Goal: Task Accomplishment & Management: Complete application form

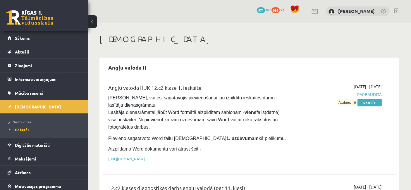
scroll to position [715, 0]
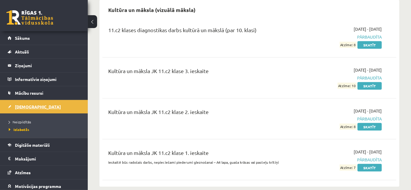
click at [42, 104] on link "[DEMOGRAPHIC_DATA]" at bounding box center [44, 106] width 73 height 13
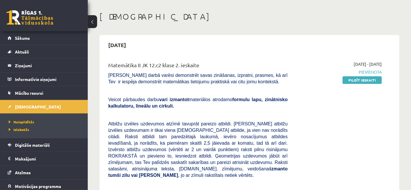
scroll to position [32, 0]
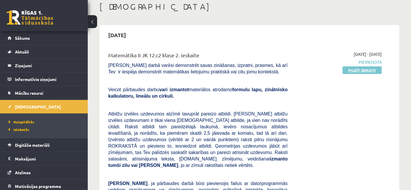
click at [352, 70] on link "Pildīt ieskaiti" at bounding box center [362, 70] width 39 height 8
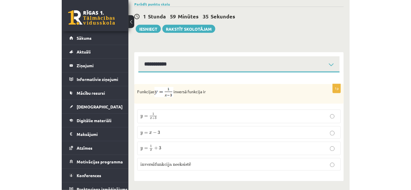
scroll to position [216, 0]
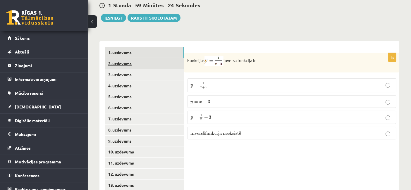
click at [142, 59] on link "2. uzdevums" at bounding box center [144, 63] width 79 height 11
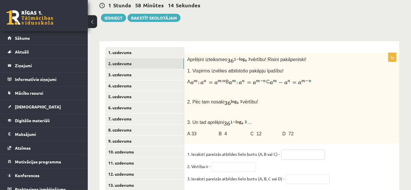
click at [298, 150] on input "text" at bounding box center [303, 155] width 44 height 10
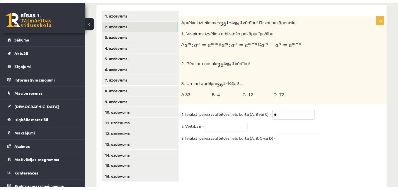
scroll to position [228, 0]
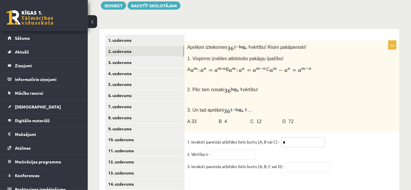
type input "*"
click at [241, 150] on input "text" at bounding box center [234, 155] width 44 height 10
type input "*"
click at [299, 162] on input "text" at bounding box center [308, 167] width 44 height 10
type input "*"
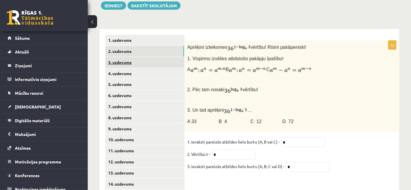
click at [133, 57] on link "3. uzdevums" at bounding box center [144, 62] width 79 height 11
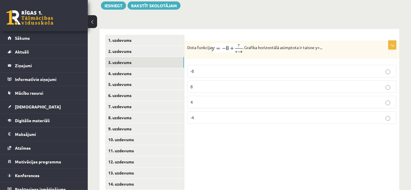
click at [213, 68] on p "-8" at bounding box center [292, 71] width 203 height 6
click at [126, 68] on link "4. uzdevums" at bounding box center [144, 73] width 79 height 11
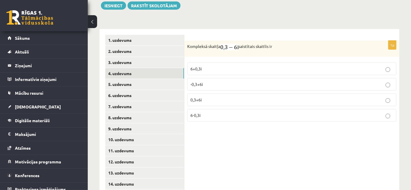
click at [341, 66] on p "6+0,3i" at bounding box center [292, 69] width 203 height 6
click at [241, 94] on label "0,3+6i" at bounding box center [291, 100] width 209 height 13
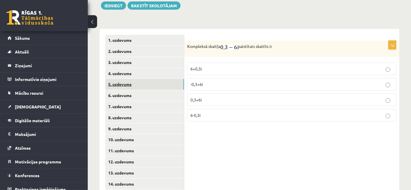
click at [156, 79] on link "5. uzdevums" at bounding box center [144, 84] width 79 height 11
click at [128, 79] on link "5. uzdevums" at bounding box center [144, 84] width 79 height 11
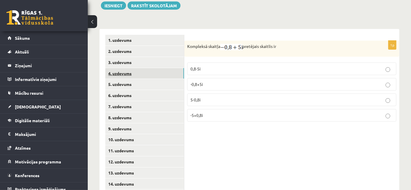
click at [127, 69] on link "4. uzdevums" at bounding box center [144, 73] width 79 height 11
click at [127, 79] on link "5. uzdevums" at bounding box center [144, 84] width 79 height 11
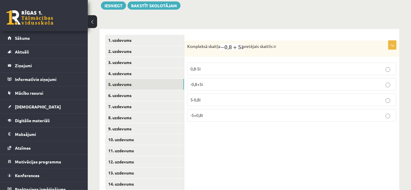
click at [199, 82] on span "-0,8+5i" at bounding box center [197, 84] width 13 height 5
click at [250, 144] on div "1p Kompleksā skaitļa pretējais skaitlis ir 0,8-5i -0,8+5i 5-0,8i -5+0,8i" at bounding box center [291, 123] width 215 height 189
click at [234, 66] on p "0,8-5i" at bounding box center [292, 69] width 203 height 6
click at [153, 90] on link "6. uzdevums" at bounding box center [144, 95] width 79 height 11
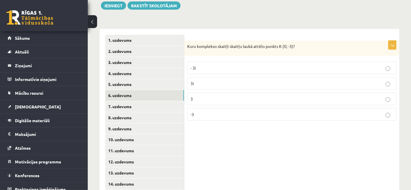
click at [235, 65] on p "- 3i" at bounding box center [292, 68] width 203 height 6
click at [148, 101] on link "7. uzdevums" at bounding box center [144, 106] width 79 height 11
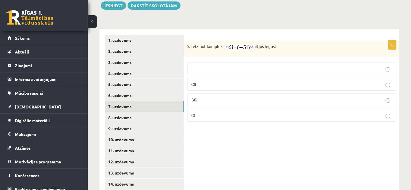
click at [197, 112] on p "30" at bounding box center [292, 115] width 203 height 6
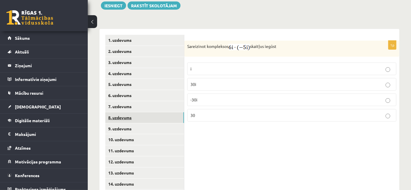
click at [161, 112] on link "8. uzdevums" at bounding box center [144, 117] width 79 height 11
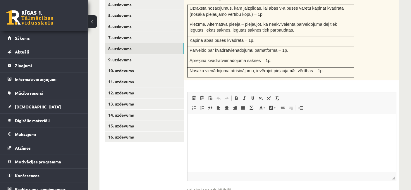
scroll to position [331, 0]
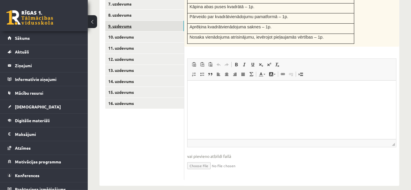
click at [124, 21] on link "9. uzdevums" at bounding box center [144, 26] width 79 height 11
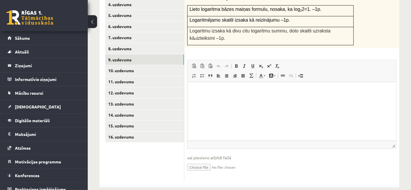
scroll to position [0, 0]
click at [192, 161] on input "file" at bounding box center [291, 167] width 209 height 12
click at [146, 45] on link "8. uzdevums" at bounding box center [144, 48] width 79 height 11
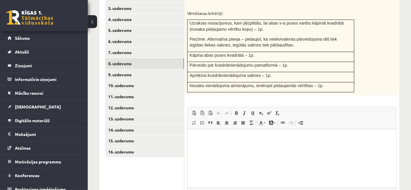
scroll to position [305, 0]
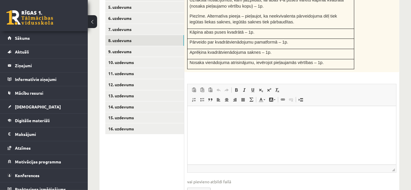
click at [197, 185] on input "file" at bounding box center [291, 191] width 209 height 12
type input "**********"
click at [264, 124] on html at bounding box center [291, 115] width 209 height 18
click at [117, 46] on link "9. uzdevums" at bounding box center [144, 51] width 79 height 11
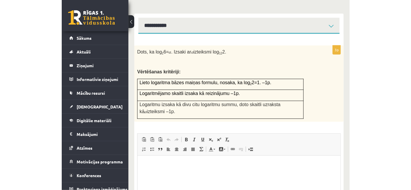
scroll to position [228, 0]
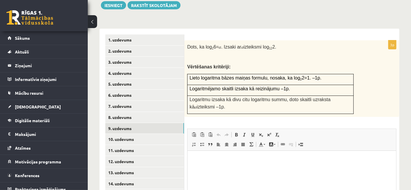
click at [240, 169] on html at bounding box center [291, 160] width 209 height 18
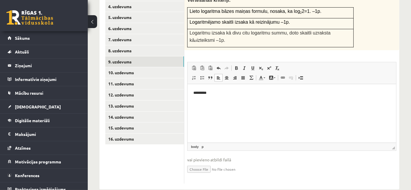
scroll to position [297, 0]
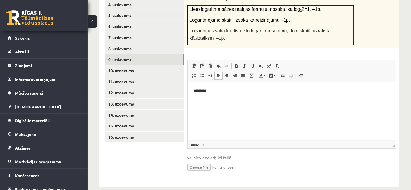
click at [208, 161] on input "file" at bounding box center [291, 167] width 209 height 12
type input "**********"
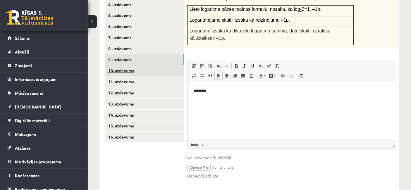
click at [136, 66] on link "10. uzdevums" at bounding box center [144, 70] width 79 height 11
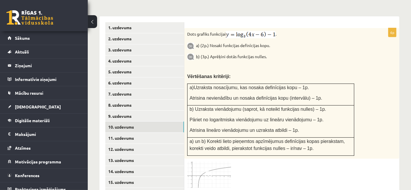
scroll to position [232, 0]
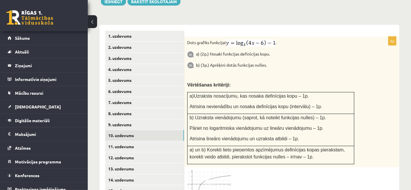
click at [204, 176] on img at bounding box center [209, 183] width 44 height 27
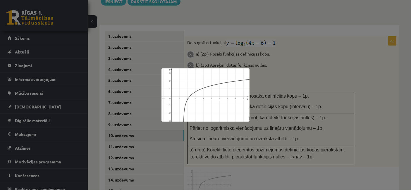
click at [319, 52] on div at bounding box center [205, 95] width 411 height 190
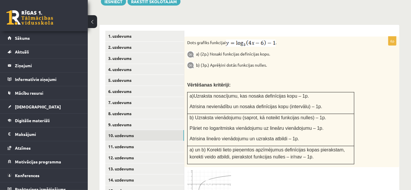
click at [226, 170] on img at bounding box center [209, 183] width 44 height 27
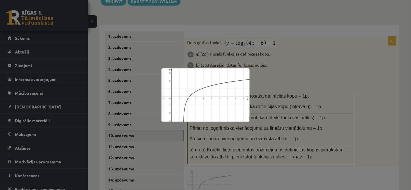
click at [387, 94] on div at bounding box center [205, 95] width 411 height 190
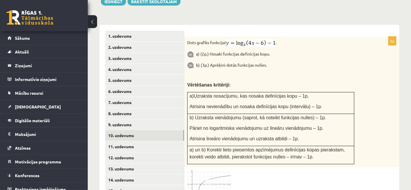
scroll to position [362, 0]
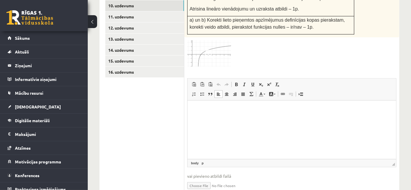
click at [222, 119] on html at bounding box center [291, 110] width 209 height 18
click at [196, 179] on input "file" at bounding box center [291, 185] width 209 height 12
click at [201, 179] on input "file" at bounding box center [291, 185] width 209 height 12
click at [195, 179] on input "file" at bounding box center [291, 185] width 209 height 12
type input "**********"
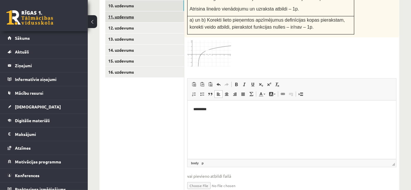
click at [128, 11] on link "11. uzdevums" at bounding box center [144, 16] width 79 height 11
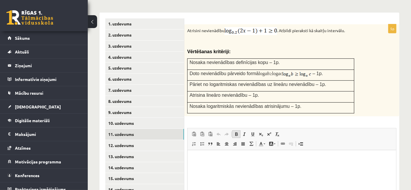
scroll to position [280, 0]
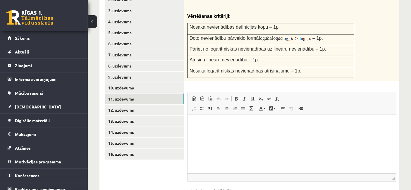
click at [236, 133] on html at bounding box center [291, 124] width 209 height 18
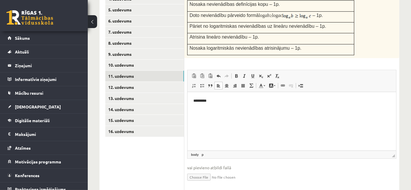
scroll to position [312, 0]
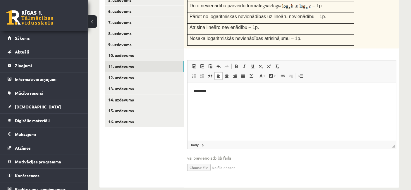
click at [196, 161] on input "file" at bounding box center [291, 167] width 209 height 12
type input "**********"
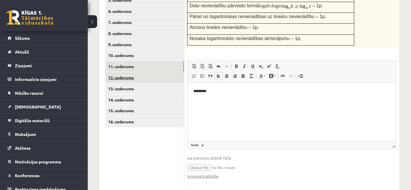
click at [152, 72] on link "12. uzdevums" at bounding box center [144, 77] width 79 height 11
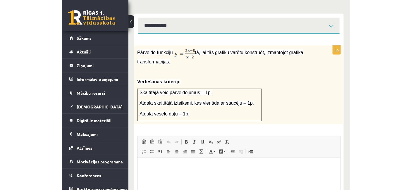
scroll to position [228, 0]
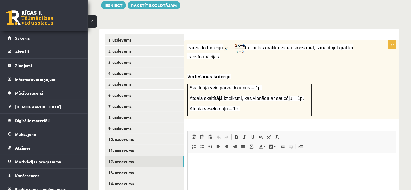
click at [251, 170] on html at bounding box center [291, 162] width 209 height 18
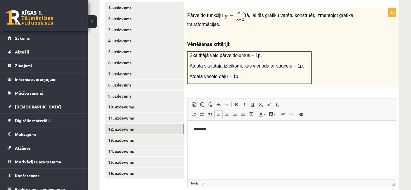
scroll to position [293, 0]
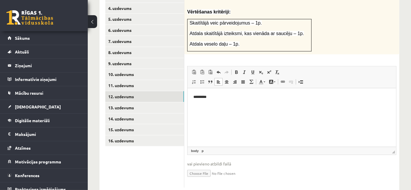
click at [200, 167] on input "file" at bounding box center [291, 173] width 209 height 12
type input "**********"
click at [134, 103] on link "13. uzdevums" at bounding box center [144, 107] width 79 height 11
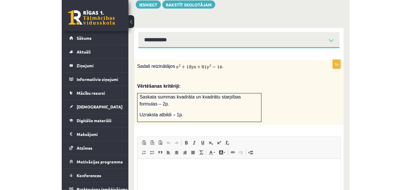
scroll to position [214, 0]
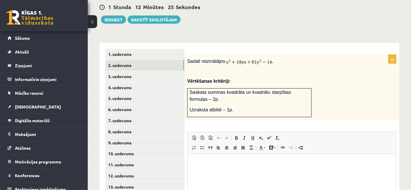
click at [269, 171] on html at bounding box center [291, 163] width 209 height 18
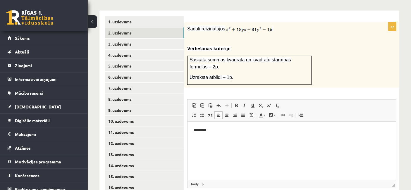
scroll to position [279, 0]
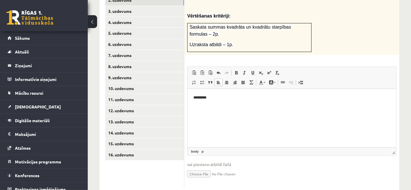
click at [208, 168] on input "file" at bounding box center [291, 174] width 209 height 12
type input "**********"
click at [119, 128] on link "14. uzdevums" at bounding box center [144, 133] width 79 height 11
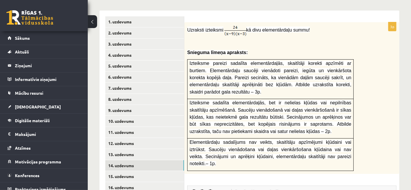
scroll to position [312, 0]
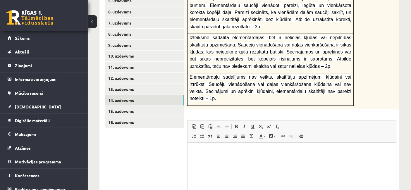
click at [218, 158] on html at bounding box center [291, 152] width 209 height 18
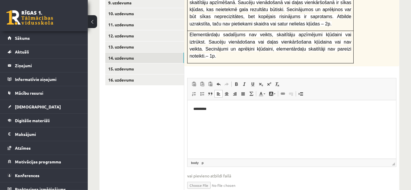
scroll to position [355, 0]
click at [184, 156] on div "3p Uzraksti izteiksmi kā divu elementārdaļu summu! Snieguma līmeņa apraksts: Iz…" at bounding box center [291, 56] width 215 height 285
click at [195, 179] on input "file" at bounding box center [291, 185] width 209 height 12
type input "**********"
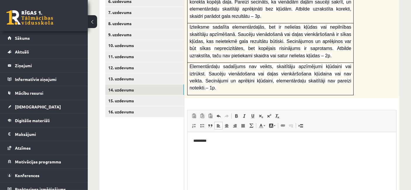
scroll to position [290, 0]
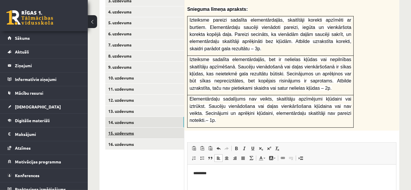
click at [121, 128] on link "15. uzdevums" at bounding box center [144, 133] width 79 height 11
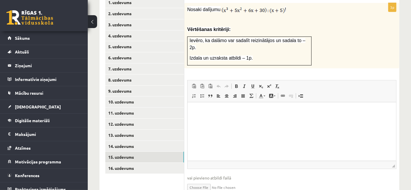
scroll to position [279, 0]
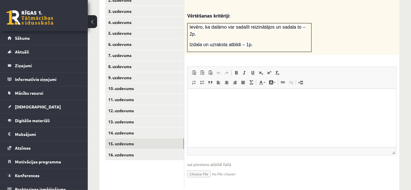
click at [265, 107] on html at bounding box center [291, 98] width 209 height 18
click at [199, 168] on input "file" at bounding box center [291, 174] width 209 height 12
type input "**********"
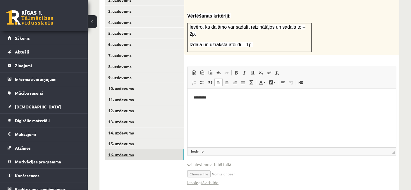
click at [125, 150] on link "16. uzdevums" at bounding box center [144, 155] width 79 height 11
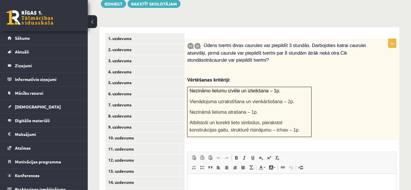
scroll to position [263, 0]
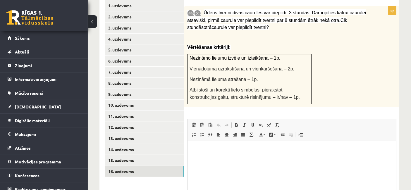
click at [247, 153] on p "Editor, wiswyg-editor-user-answer-47433909875920" at bounding box center [291, 150] width 197 height 6
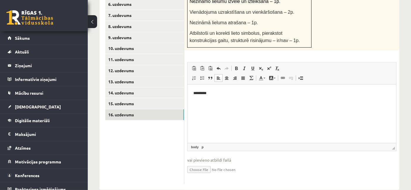
scroll to position [321, 0]
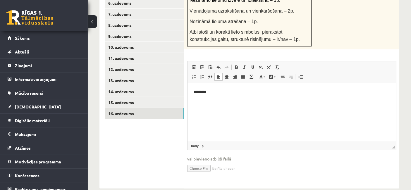
click at [200, 162] on input "file" at bounding box center [291, 168] width 209 height 12
type input "**********"
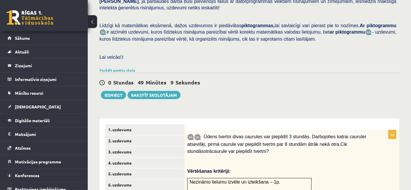
scroll to position [125, 0]
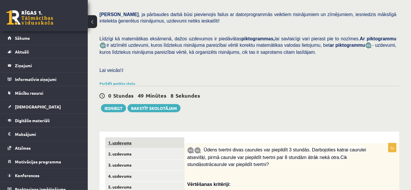
click at [126, 138] on link "1. uzdevums" at bounding box center [144, 143] width 79 height 11
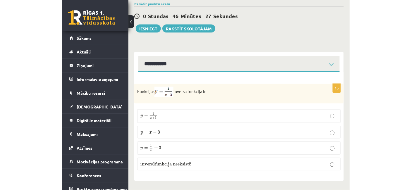
scroll to position [223, 0]
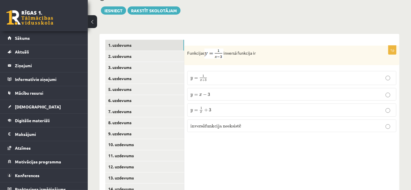
click at [221, 107] on p "y = 1 x + 3 y = 1 x + 3" at bounding box center [292, 110] width 203 height 7
click at [140, 51] on link "2. uzdevums" at bounding box center [144, 56] width 79 height 11
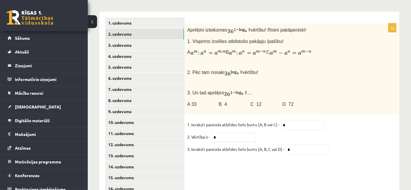
scroll to position [256, 0]
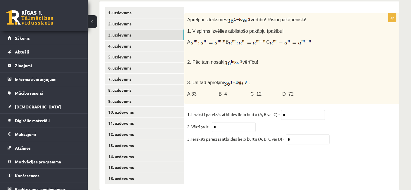
click at [149, 30] on link "3. uzdevums" at bounding box center [144, 35] width 79 height 11
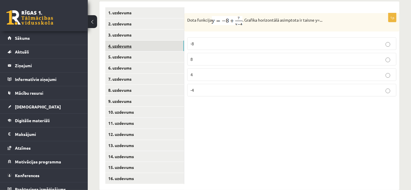
click at [140, 41] on link "4. uzdevums" at bounding box center [144, 46] width 79 height 11
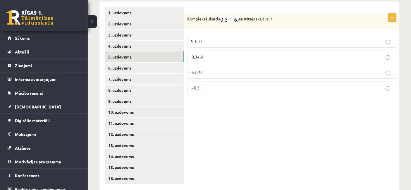
click at [126, 52] on link "5. uzdevums" at bounding box center [144, 57] width 79 height 11
click at [126, 65] on link "6. uzdevums" at bounding box center [144, 68] width 79 height 11
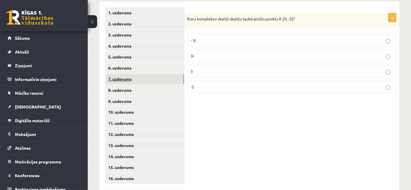
click at [126, 74] on link "7. uzdevums" at bounding box center [144, 79] width 79 height 11
click at [126, 85] on link "8. uzdevums" at bounding box center [144, 90] width 79 height 11
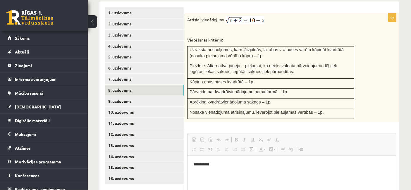
scroll to position [0, 0]
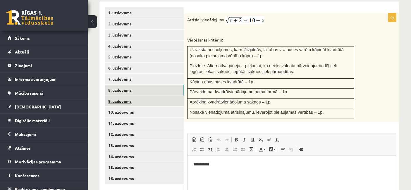
click at [138, 96] on link "9. uzdevums" at bounding box center [144, 101] width 79 height 11
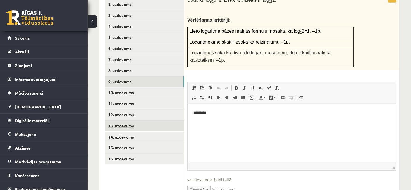
scroll to position [288, 0]
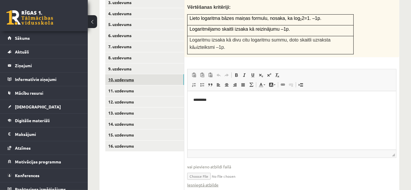
click at [119, 74] on link "10. uzdevums" at bounding box center [144, 79] width 79 height 11
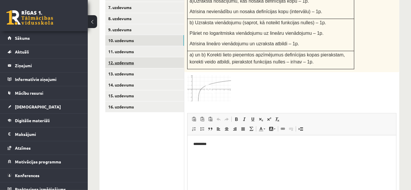
scroll to position [0, 0]
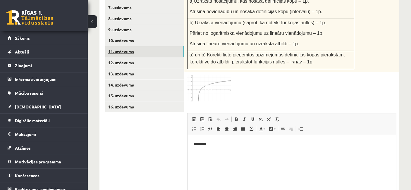
click at [124, 47] on link "11. uzdevums" at bounding box center [144, 51] width 79 height 11
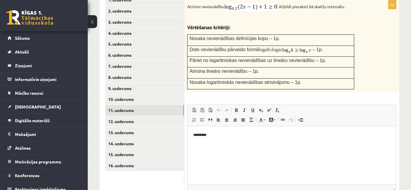
scroll to position [318, 0]
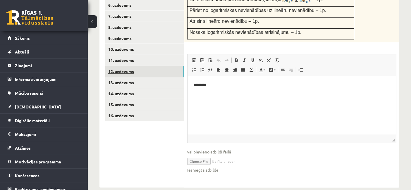
click at [138, 66] on link "12. uzdevums" at bounding box center [144, 71] width 79 height 11
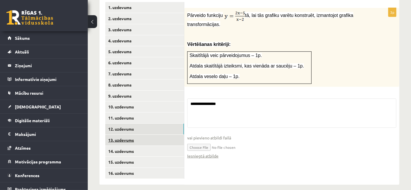
scroll to position [306, 0]
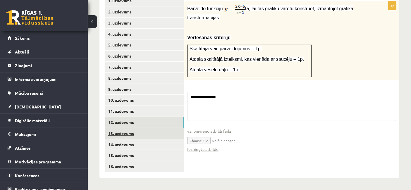
click at [135, 132] on ul "1. uzdevums 2. uzdevums 3. uzdevums 4. uzdevums 5. uzdevums 6. uzdevums 7. uzde…" at bounding box center [144, 83] width 79 height 177
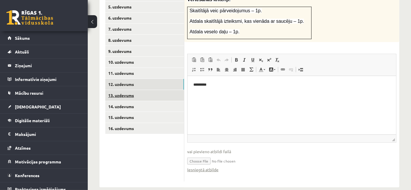
scroll to position [0, 0]
click at [117, 90] on link "13. uzdevums" at bounding box center [144, 95] width 79 height 11
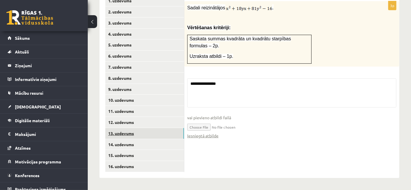
scroll to position [261, 0]
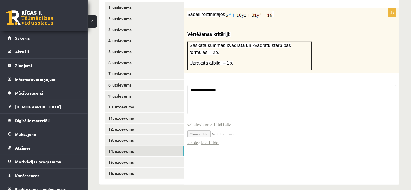
click at [119, 146] on link "14. uzdevums" at bounding box center [144, 151] width 79 height 11
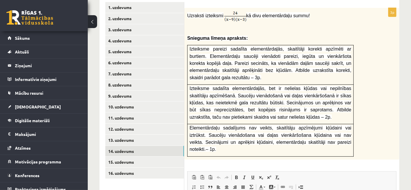
scroll to position [361, 0]
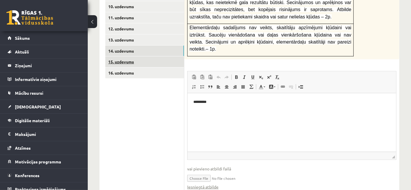
click at [138, 56] on link "15. uzdevums" at bounding box center [144, 61] width 79 height 11
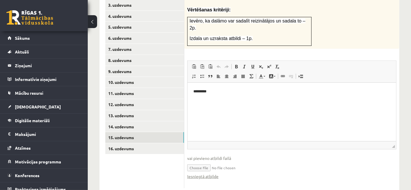
scroll to position [0, 0]
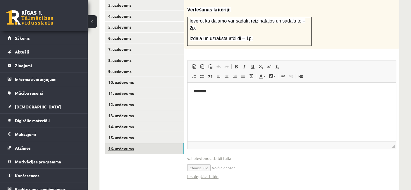
click at [148, 143] on link "16. uzdevums" at bounding box center [144, 148] width 79 height 11
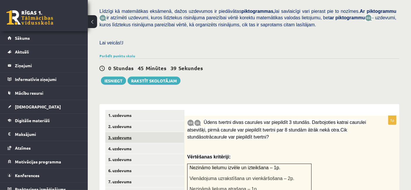
scroll to position [73, 0]
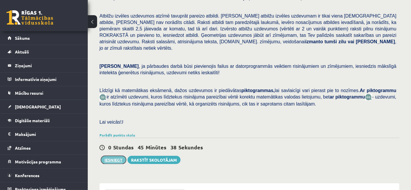
click at [115, 156] on button "Iesniegt" at bounding box center [113, 160] width 25 height 8
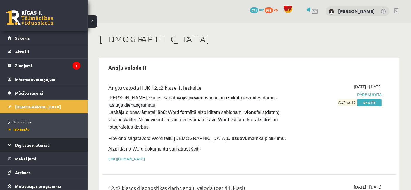
click at [34, 147] on link "Digitālie materiāli" at bounding box center [44, 144] width 73 height 13
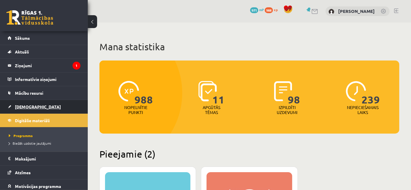
click at [33, 108] on link "[DEMOGRAPHIC_DATA]" at bounding box center [44, 106] width 73 height 13
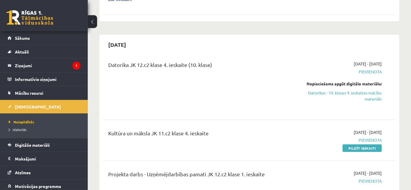
scroll to position [325, 0]
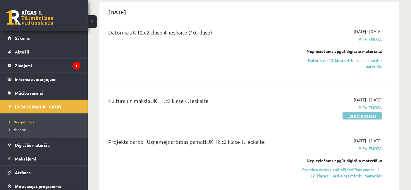
click at [369, 112] on link "Pildīt ieskaiti" at bounding box center [362, 116] width 39 height 8
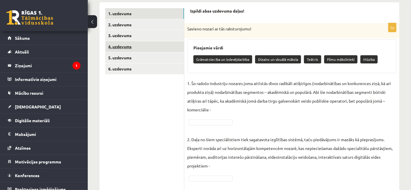
scroll to position [97, 0]
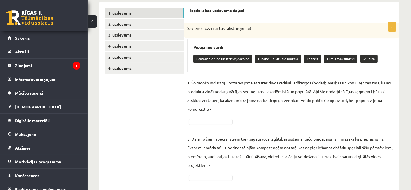
click at [88, 27] on button at bounding box center [92, 21] width 9 height 13
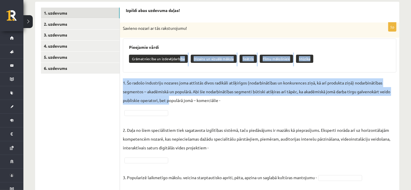
drag, startPoint x: 179, startPoint y: 58, endPoint x: 170, endPoint y: 100, distance: 43.2
click at [170, 100] on div "5p Savieno nozari ar tās raksturojumu! Pieejamie vārdi Grāmatniecība un izdevēj…" at bounding box center [260, 149] width 280 height 252
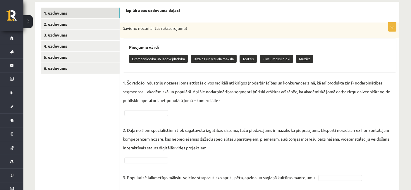
click at [198, 106] on fieldset "1. Šo radošo industriju nozares joma attīstās divos radikāli atšķirīgos (nodarb…" at bounding box center [260, 174] width 274 height 193
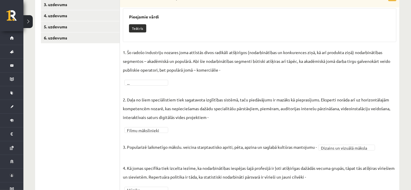
scroll to position [104, 0]
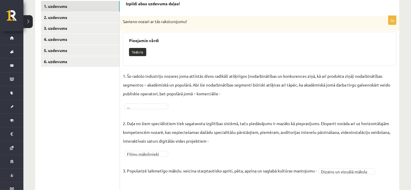
drag, startPoint x: 416, startPoint y: 5, endPoint x: 143, endPoint y: 155, distance: 311.4
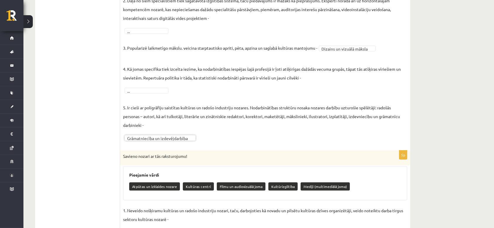
scroll to position [215, 0]
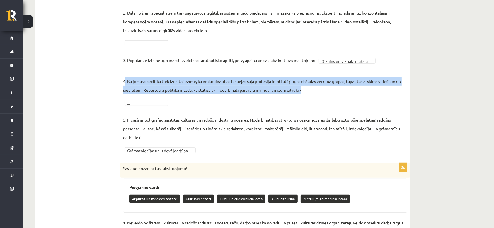
drag, startPoint x: 125, startPoint y: 80, endPoint x: 302, endPoint y: 92, distance: 177.2
click at [302, 92] on p "4. Kā jomas specifika tiek izcelta iezīme, ka nodarbinātības iespējas šajā prof…" at bounding box center [265, 81] width 284 height 26
copy p ". Kā jomas specifika tiek izcelta iezīme, ka nodarbinātības iespējas šajā profe…"
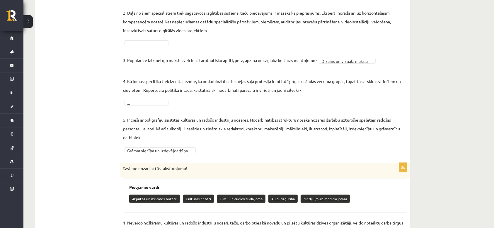
drag, startPoint x: 283, startPoint y: 109, endPoint x: 276, endPoint y: 102, distance: 9.5
click at [283, 109] on p "5. Ir cieši ar poligrāfiju saistītas kultūras un radošo industriju nozares. Nod…" at bounding box center [265, 124] width 284 height 35
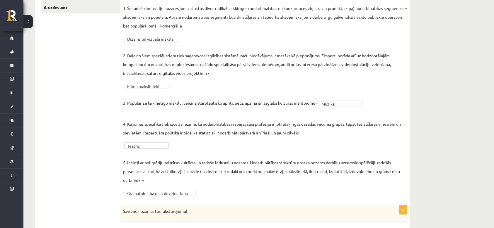
scroll to position [176, 0]
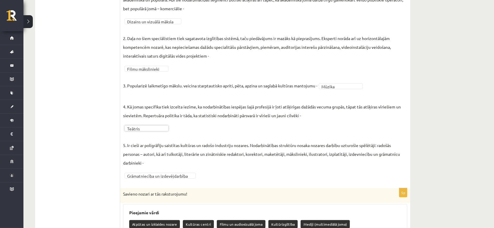
drag, startPoint x: 484, startPoint y: 1, endPoint x: 281, endPoint y: 144, distance: 248.2
click at [281, 144] on p "5. Ir cieši ar poligrāfiju saistītas kultūras un radošo industriju nozares. Nod…" at bounding box center [265, 149] width 284 height 35
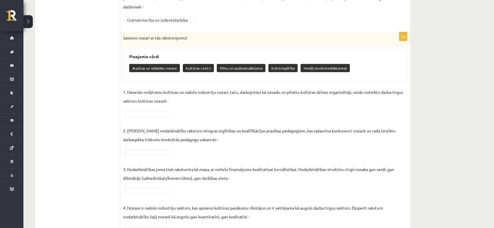
scroll to position [371, 0]
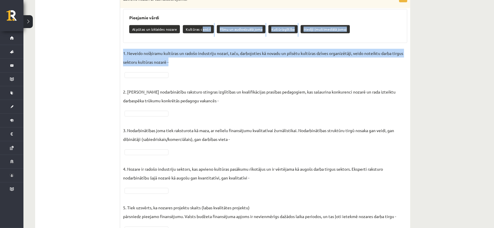
drag, startPoint x: 200, startPoint y: 28, endPoint x: 173, endPoint y: 60, distance: 41.8
click at [173, 60] on div "5p Savieno nozari ar tās raksturojumu! Pieejamie vārdi Atpūtas un izklaides noz…" at bounding box center [265, 114] width 290 height 243
click at [197, 63] on p "1. Neveido nošķiramu kultūras un radošo industriju nozari, taču, darbojoties kā…" at bounding box center [265, 58] width 284 height 18
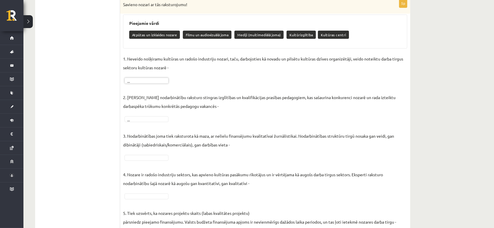
scroll to position [364, 0]
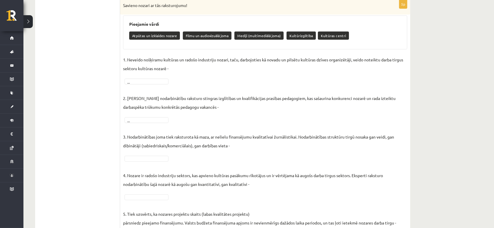
click at [153, 162] on p "4. Nozare ir radošo industriju sektors, kas apvieno kultūras pasākumu rīkotājus…" at bounding box center [265, 175] width 284 height 26
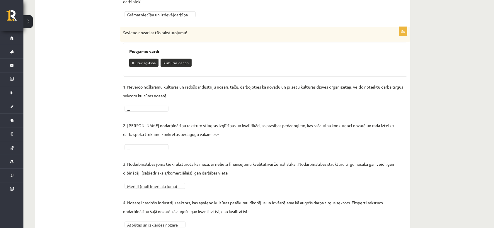
scroll to position [318, 0]
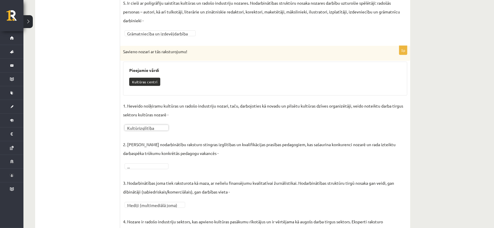
click at [153, 130] on fieldset "**********" at bounding box center [265, 194] width 284 height 184
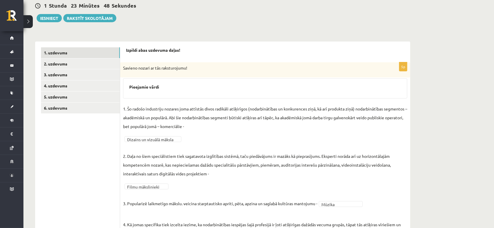
scroll to position [0, 0]
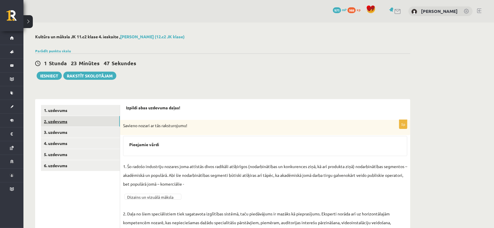
click at [61, 123] on link "2. uzdevums" at bounding box center [80, 121] width 79 height 11
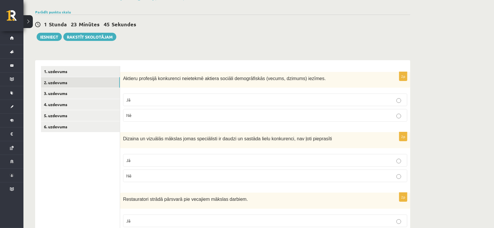
scroll to position [78, 0]
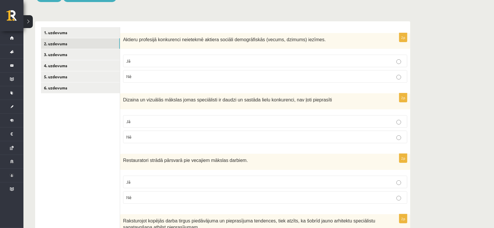
click at [185, 80] on label "Nē" at bounding box center [265, 76] width 284 height 13
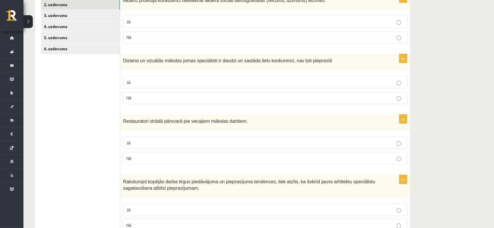
click at [152, 100] on p "Nē" at bounding box center [265, 98] width 278 height 6
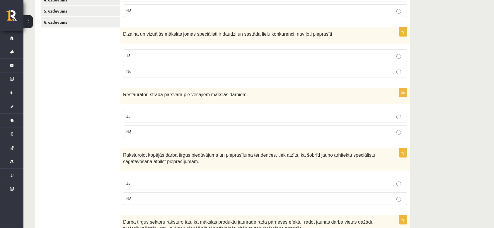
scroll to position [156, 0]
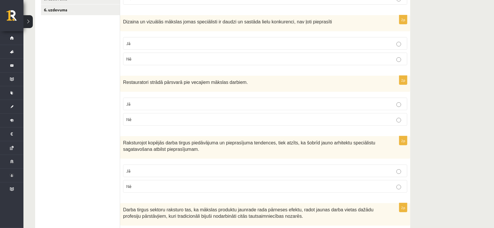
click at [173, 104] on p "Jā" at bounding box center [265, 104] width 278 height 6
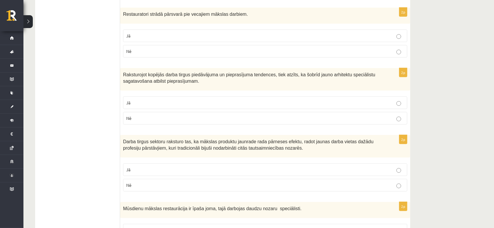
scroll to position [234, 0]
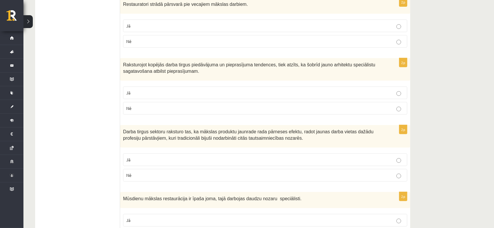
click at [235, 93] on p "Jā" at bounding box center [265, 93] width 278 height 6
click at [245, 111] on label "Nē" at bounding box center [265, 108] width 284 height 13
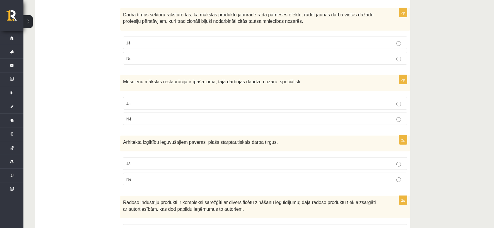
scroll to position [273, 0]
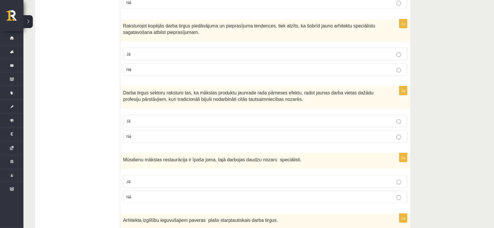
click at [140, 118] on p "Jā" at bounding box center [265, 121] width 278 height 6
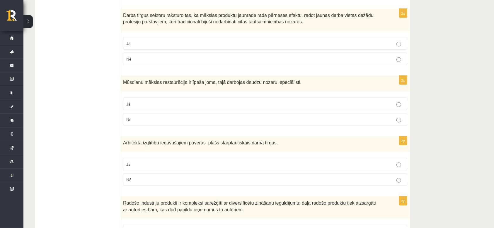
scroll to position [351, 0]
click at [148, 103] on p "Jā" at bounding box center [265, 103] width 278 height 6
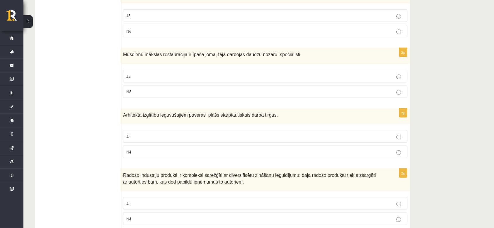
scroll to position [390, 0]
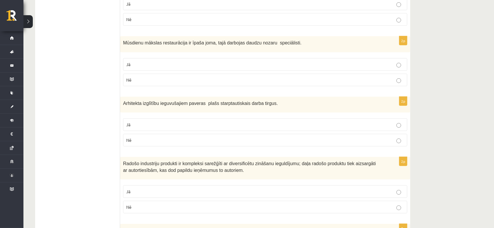
click at [162, 126] on p "Jā" at bounding box center [265, 125] width 278 height 6
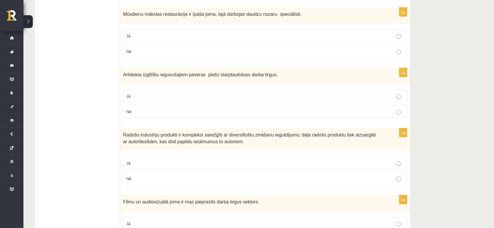
scroll to position [429, 0]
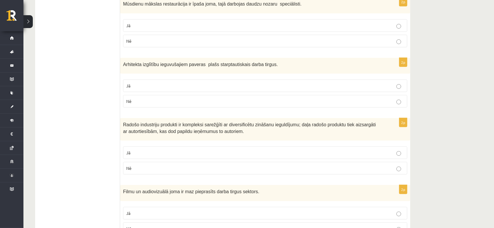
click at [167, 150] on p "Jā" at bounding box center [265, 153] width 278 height 6
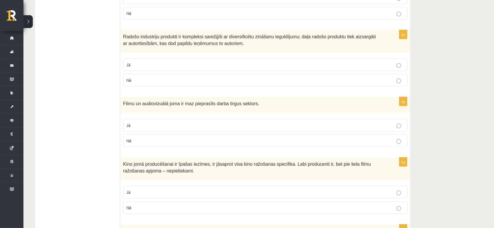
scroll to position [546, 0]
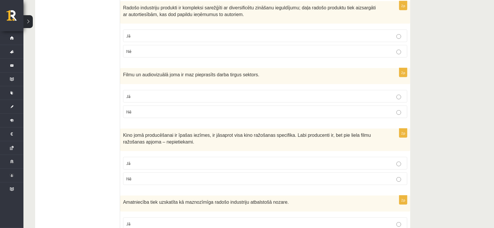
drag, startPoint x: 178, startPoint y: 97, endPoint x: 431, endPoint y: 30, distance: 261.6
click at [178, 97] on label "Jā" at bounding box center [265, 96] width 284 height 13
click at [164, 114] on label "Nē" at bounding box center [265, 112] width 284 height 13
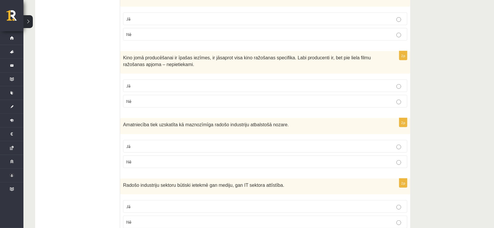
scroll to position [624, 0]
click at [138, 83] on p "Jā" at bounding box center [265, 85] width 278 height 6
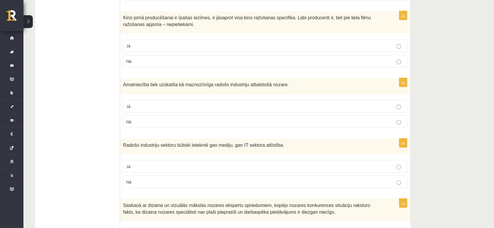
scroll to position [703, 0]
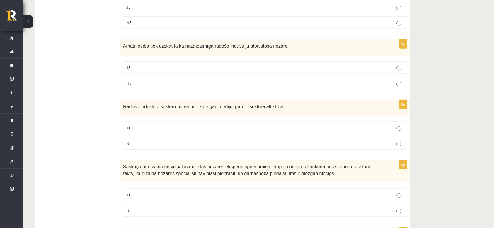
click at [143, 83] on p "Nē" at bounding box center [265, 83] width 278 height 6
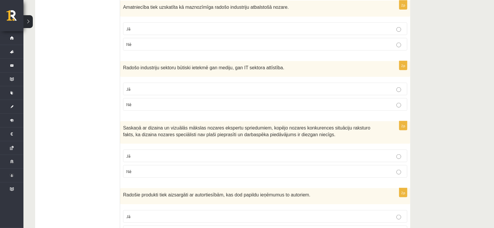
click at [141, 88] on p "Jā" at bounding box center [265, 89] width 278 height 6
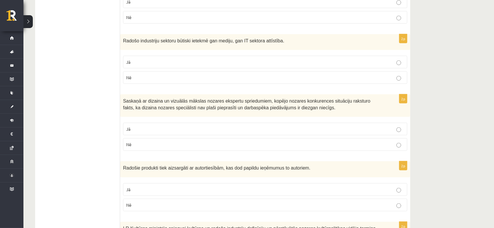
scroll to position [820, 0]
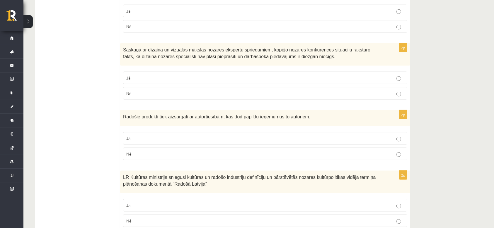
click at [168, 91] on p "Nē" at bounding box center [265, 93] width 278 height 6
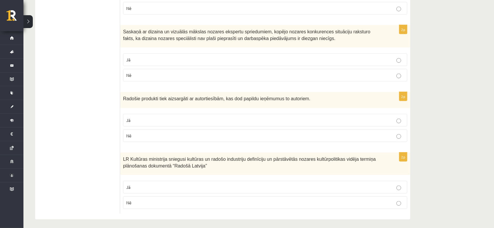
click at [231, 137] on label "Nē" at bounding box center [265, 136] width 284 height 13
click at [234, 118] on p "Jā" at bounding box center [265, 120] width 278 height 6
click at [192, 185] on p "Jā" at bounding box center [265, 187] width 278 height 6
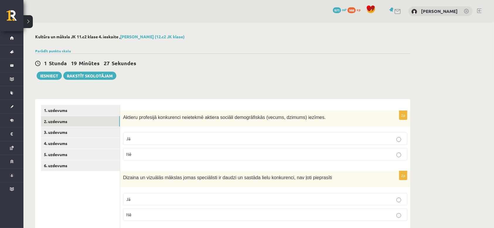
scroll to position [0, 0]
click at [68, 128] on link "3. uzdevums" at bounding box center [80, 132] width 79 height 11
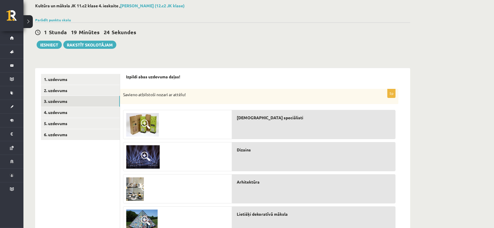
scroll to position [78, 0]
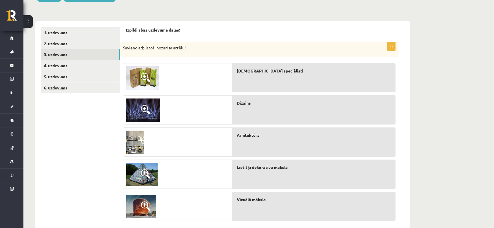
click at [141, 71] on img at bounding box center [142, 77] width 32 height 23
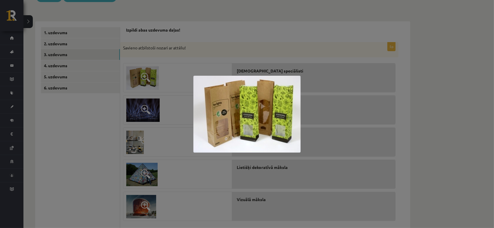
click at [194, 138] on img at bounding box center [246, 114] width 107 height 77
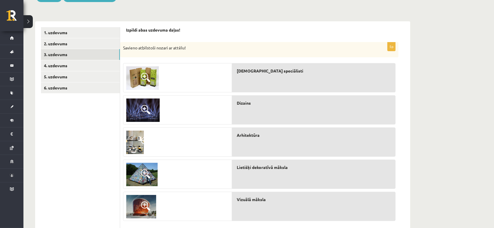
scroll to position [117, 0]
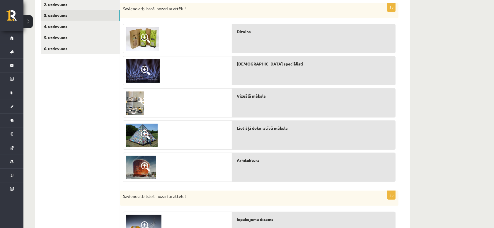
click at [138, 140] on img at bounding box center [141, 135] width 31 height 23
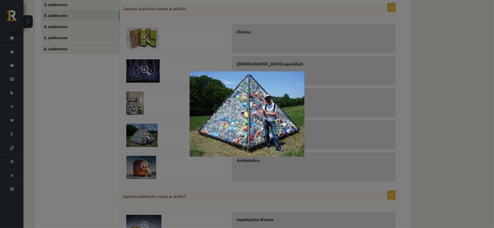
click at [396, 126] on div at bounding box center [247, 114] width 494 height 228
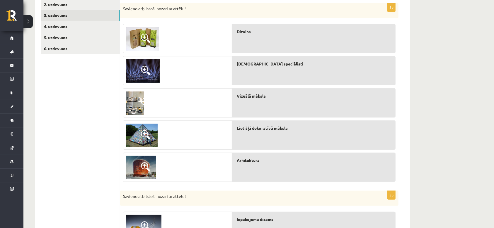
click at [131, 102] on img at bounding box center [135, 103] width 18 height 23
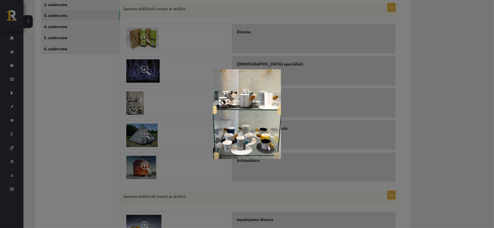
click at [355, 119] on div at bounding box center [247, 114] width 494 height 228
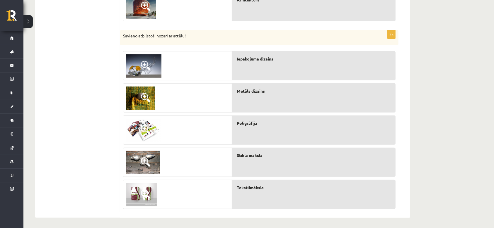
scroll to position [279, 0]
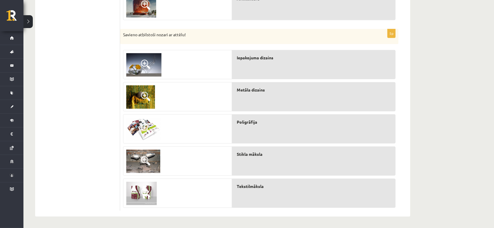
click at [151, 130] on img at bounding box center [143, 129] width 34 height 23
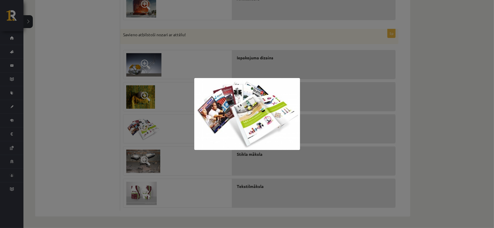
click at [98, 140] on div at bounding box center [247, 114] width 494 height 228
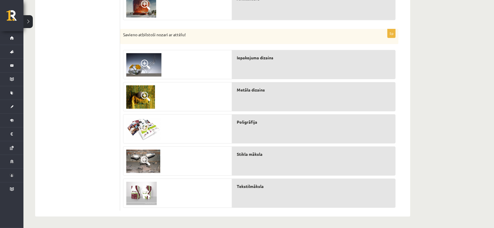
click at [139, 97] on img at bounding box center [140, 96] width 29 height 23
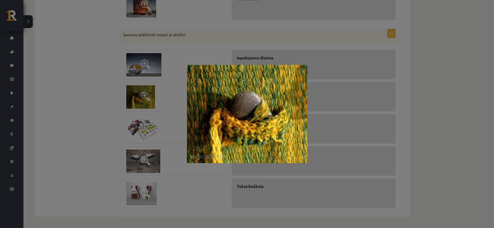
click at [112, 110] on div at bounding box center [247, 114] width 494 height 228
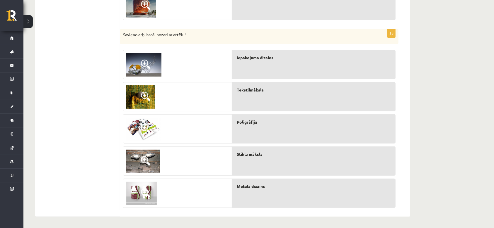
click at [143, 68] on span at bounding box center [145, 64] width 9 height 9
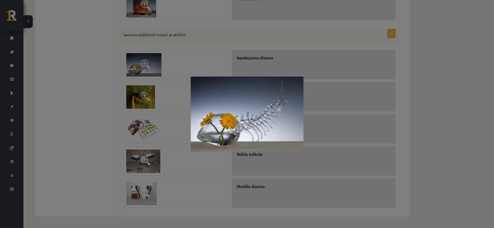
click at [107, 83] on div at bounding box center [247, 114] width 494 height 228
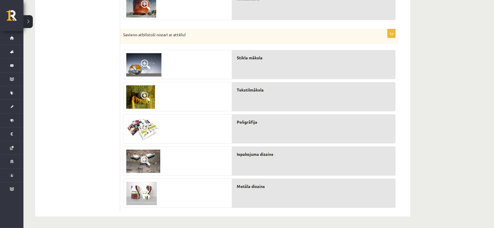
click at [133, 153] on img at bounding box center [143, 161] width 34 height 23
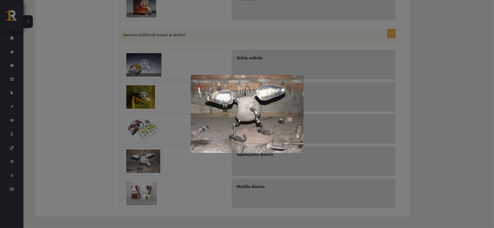
click at [94, 138] on div at bounding box center [247, 114] width 494 height 228
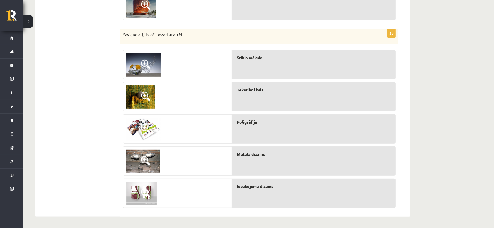
click at [138, 190] on img at bounding box center [141, 193] width 30 height 23
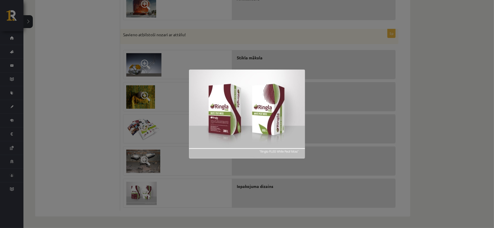
click at [85, 181] on div at bounding box center [247, 114] width 494 height 228
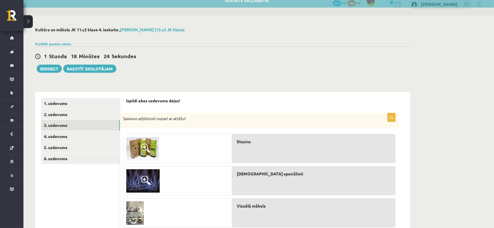
scroll to position [6, 0]
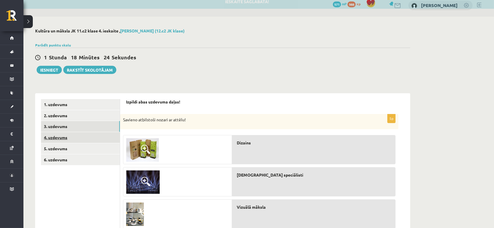
click at [71, 137] on link "4. uzdevums" at bounding box center [80, 137] width 79 height 11
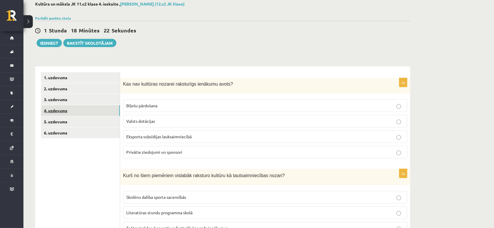
scroll to position [45, 0]
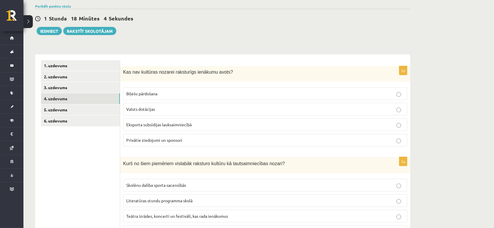
click at [173, 124] on span "Eksporta subsīdijas lauksaimniecībā" at bounding box center [158, 124] width 65 height 5
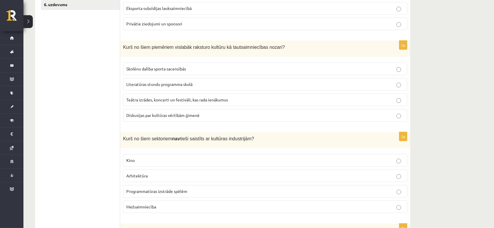
scroll to position [162, 0]
click at [143, 102] on p "Teātra izrādes, koncerti un festivāli, kas rada ienākumus" at bounding box center [265, 99] width 278 height 6
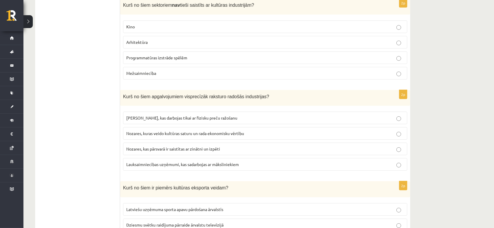
scroll to position [284, 0]
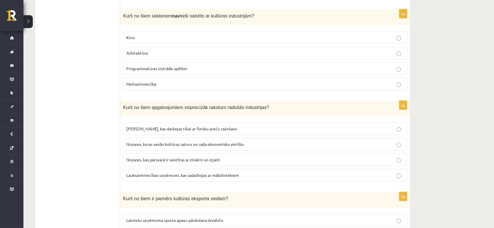
click at [169, 85] on p "Mežsaimniecība" at bounding box center [265, 84] width 278 height 6
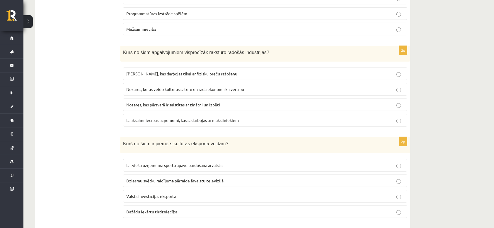
scroll to position [350, 0]
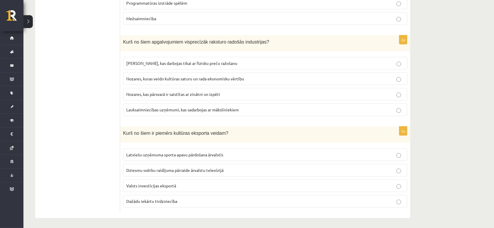
click at [180, 82] on label "Nozares, kuras veido kultūras saturu un rada ekonomisku vērtību" at bounding box center [265, 79] width 284 height 13
click at [276, 158] on label "Latviešu uzņēmuma sporta apavu pārdošana ārvalstīs" at bounding box center [265, 155] width 284 height 13
click at [255, 170] on p "Dziesmu svētku raidījuma pārraide ārvalstu televīzijā" at bounding box center [265, 170] width 278 height 6
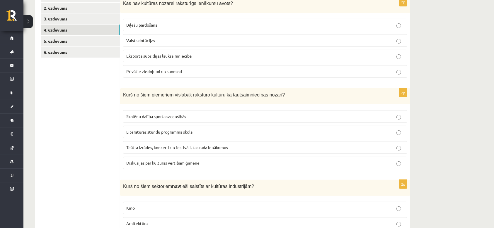
scroll to position [0, 0]
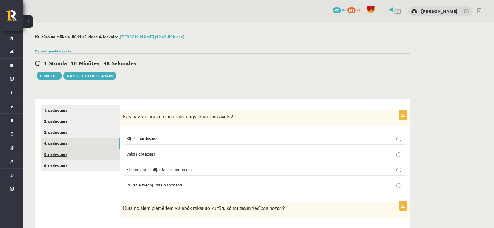
click at [63, 156] on link "5. uzdevums" at bounding box center [80, 154] width 79 height 11
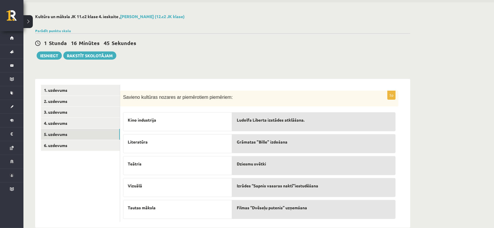
scroll to position [31, 0]
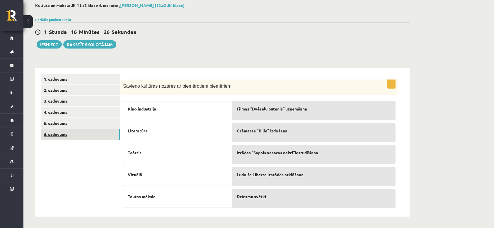
click at [74, 138] on link "6. uzdevums" at bounding box center [80, 134] width 79 height 11
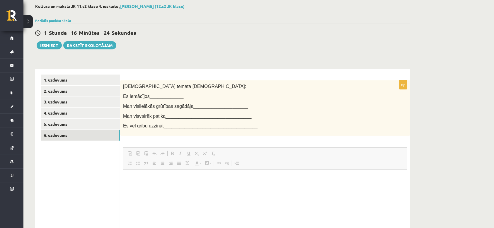
click at [173, 155] on span at bounding box center [172, 153] width 5 height 5
click at [174, 153] on span at bounding box center [172, 153] width 5 height 5
click at [171, 177] on p "*******" at bounding box center [265, 179] width 272 height 6
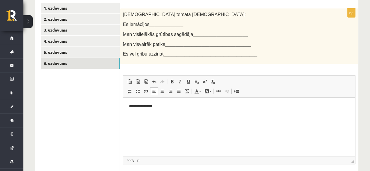
scroll to position [118, 0]
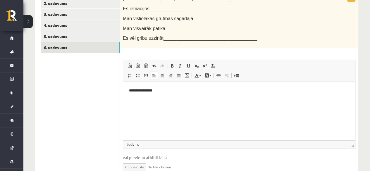
click at [192, 89] on p "**********" at bounding box center [239, 91] width 220 height 6
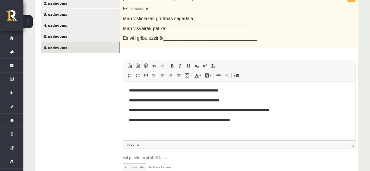
click at [169, 120] on p "**********" at bounding box center [239, 120] width 220 height 6
click at [257, 124] on html "**********" at bounding box center [239, 105] width 232 height 47
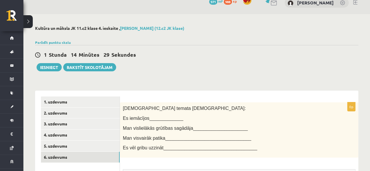
scroll to position [0, 0]
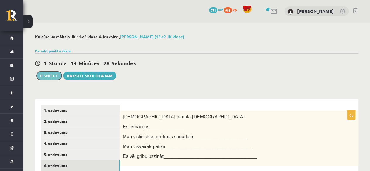
click at [44, 76] on button "Iesniegt" at bounding box center [49, 76] width 25 height 8
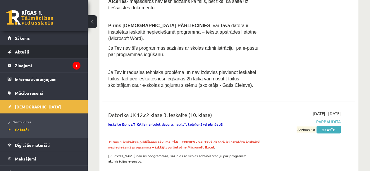
scroll to position [410, 0]
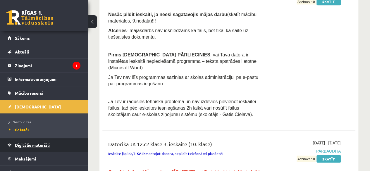
click at [21, 143] on span "Digitālie materiāli" at bounding box center [32, 145] width 35 height 5
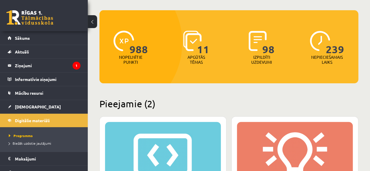
scroll to position [29, 0]
